Goal: Navigation & Orientation: Find specific page/section

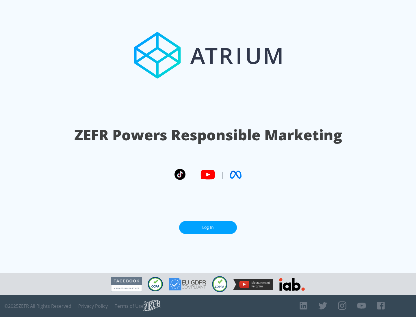
click at [208, 228] on link "Log In" at bounding box center [208, 227] width 58 height 13
